Goal: Task Accomplishment & Management: Complete application form

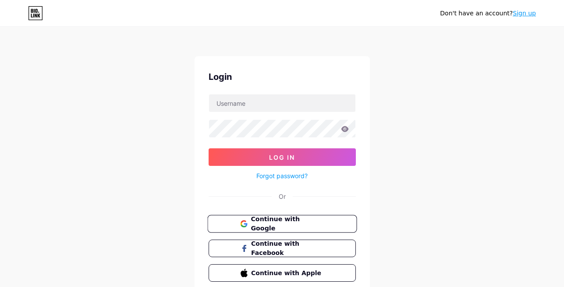
click at [297, 221] on span "Continue with Google" at bounding box center [287, 223] width 73 height 19
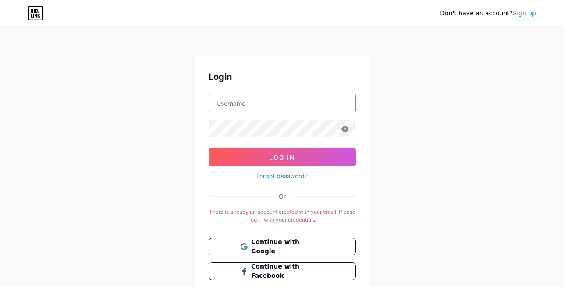
click at [272, 103] on input "text" at bounding box center [282, 103] width 146 height 18
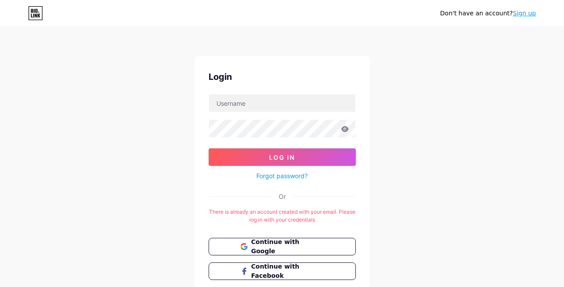
click at [408, 132] on div "Don't have an account? Sign up Login Log In Forgot password? Or There is alread…" at bounding box center [282, 173] width 564 height 346
click at [515, 14] on div "Don't have an account? Sign up" at bounding box center [488, 13] width 96 height 9
click at [523, 14] on link "Sign up" at bounding box center [524, 13] width 23 height 7
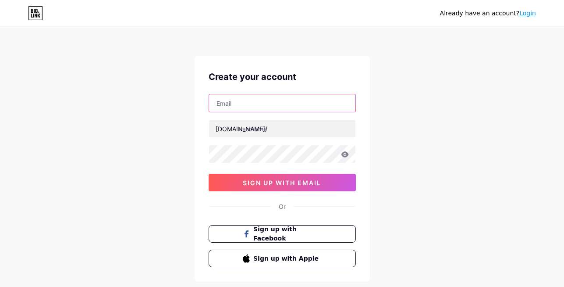
click at [294, 107] on input "text" at bounding box center [282, 103] width 146 height 18
type input "[EMAIL_ADDRESS][DOMAIN_NAME]"
click at [310, 105] on input "[EMAIL_ADDRESS][DOMAIN_NAME]" at bounding box center [282, 103] width 146 height 18
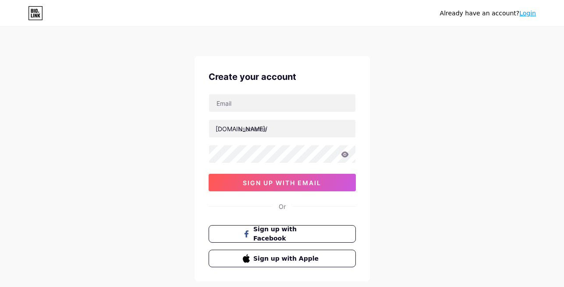
click at [307, 113] on div "[DOMAIN_NAME]/ 0cAFcWeA7Ww212eZXI0v_YjSGcyXIX9qOrems2pq85eWLVT7v9ZA0mFDweojC_ZP…" at bounding box center [282, 142] width 147 height 97
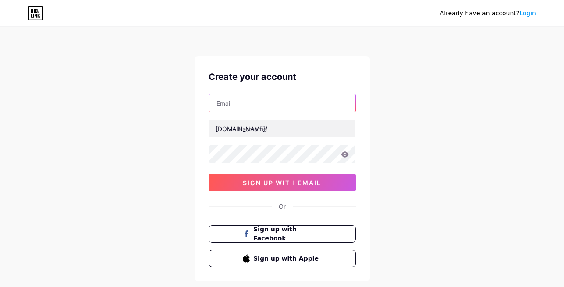
click at [314, 109] on input "text" at bounding box center [282, 103] width 146 height 18
type input "[EMAIL_ADDRESS][DOMAIN_NAME]"
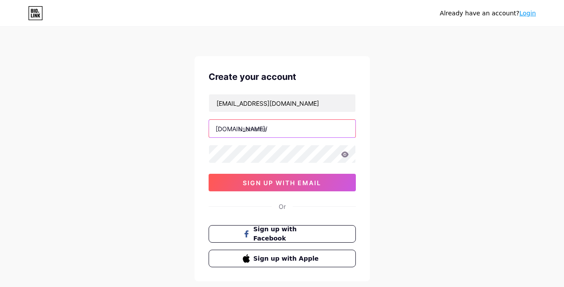
click at [287, 130] on input "text" at bounding box center [282, 129] width 146 height 18
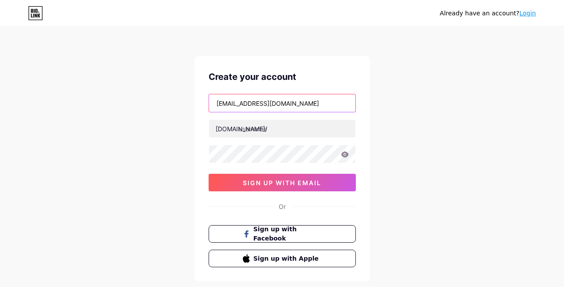
click at [260, 105] on input "[EMAIL_ADDRESS][DOMAIN_NAME]" at bounding box center [282, 103] width 146 height 18
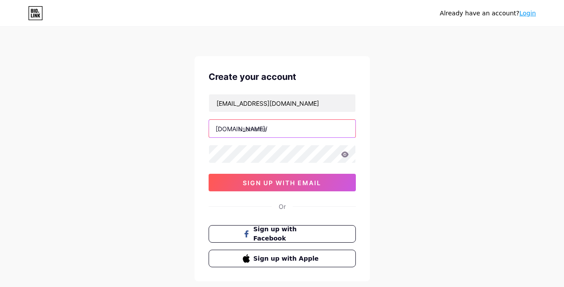
click at [266, 129] on input "text" at bounding box center [282, 129] width 146 height 18
paste input "sungoldsolarsolution"
type input "sungoldsolarsolution"
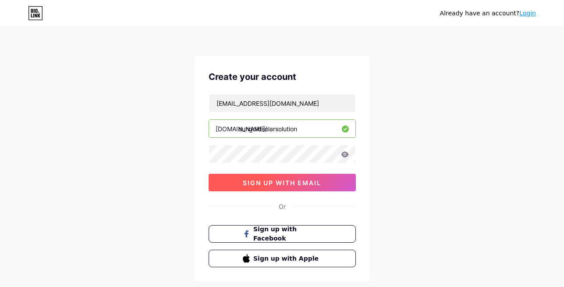
click at [303, 182] on span "sign up with email" at bounding box center [282, 182] width 78 height 7
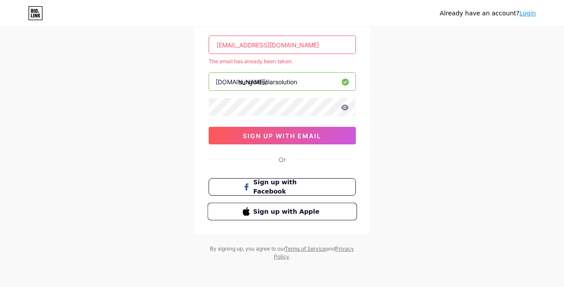
scroll to position [60, 0]
